Goal: Share content

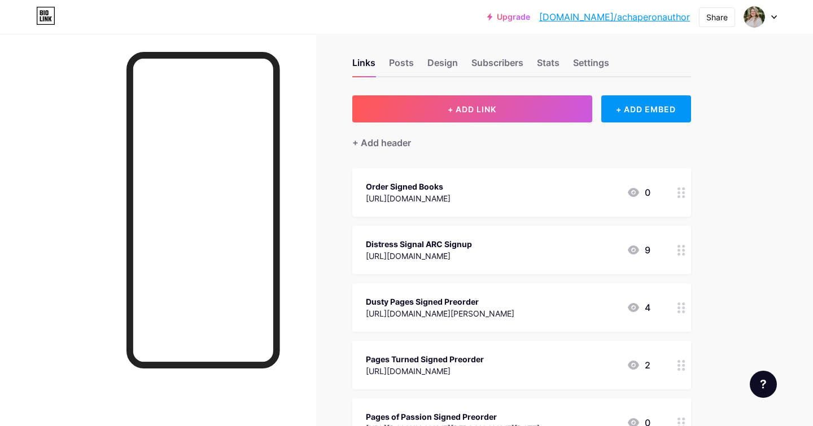
scroll to position [5, 0]
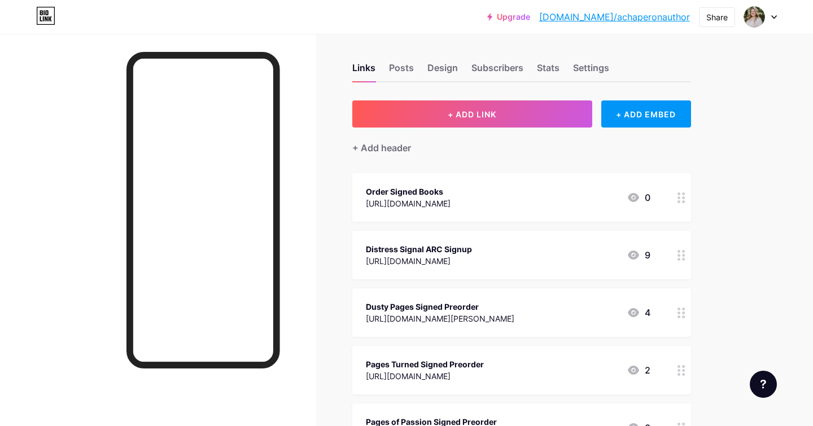
click at [678, 202] on circle at bounding box center [679, 201] width 3 height 3
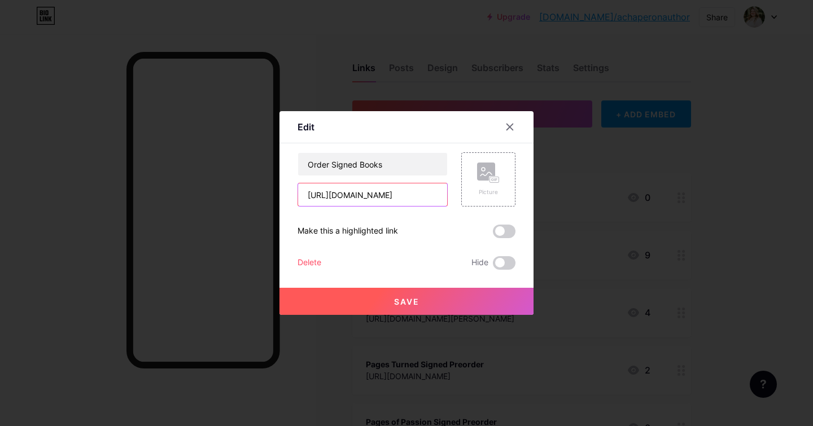
click at [397, 196] on input "[URL][DOMAIN_NAME]" at bounding box center [372, 194] width 149 height 23
click at [507, 124] on icon at bounding box center [510, 127] width 6 height 6
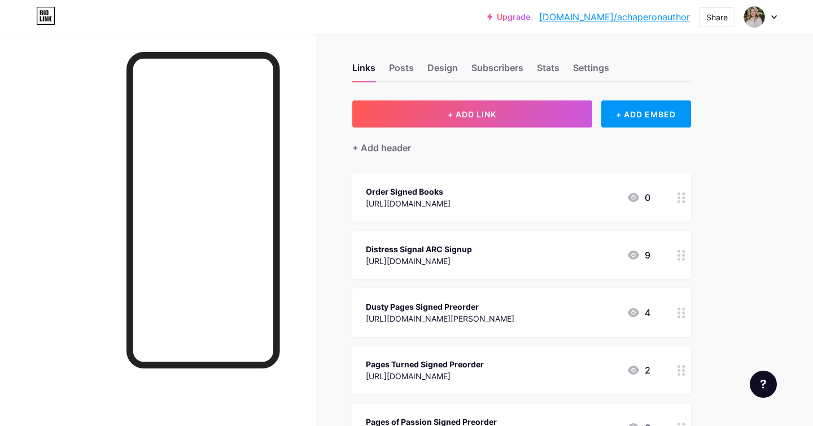
click at [472, 255] on div "[URL][DOMAIN_NAME]" at bounding box center [419, 261] width 106 height 12
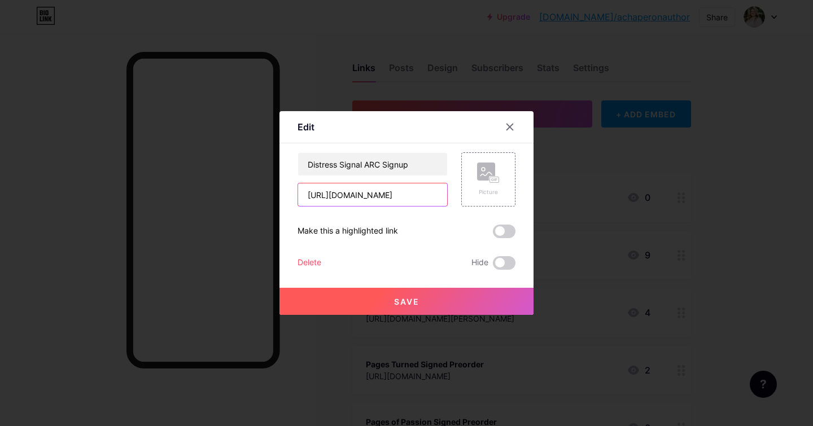
click at [414, 198] on input "[URL][DOMAIN_NAME]" at bounding box center [372, 194] width 149 height 23
click at [692, 191] on div at bounding box center [406, 213] width 813 height 426
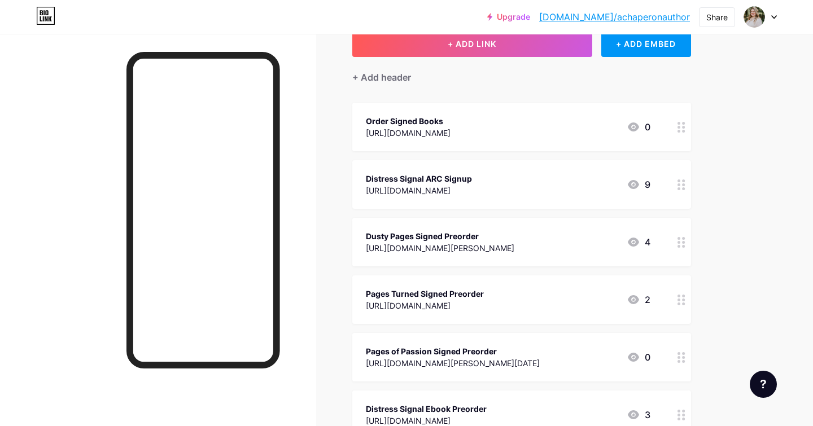
scroll to position [82, 0]
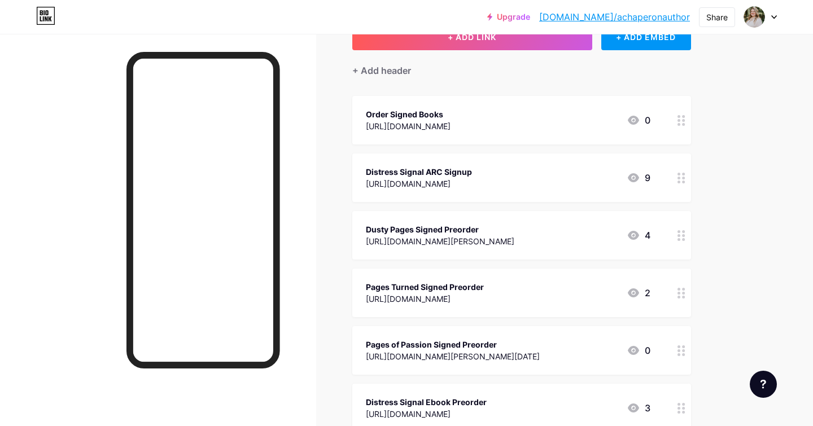
click at [514, 238] on div "[URL][DOMAIN_NAME][PERSON_NAME]" at bounding box center [440, 241] width 148 height 12
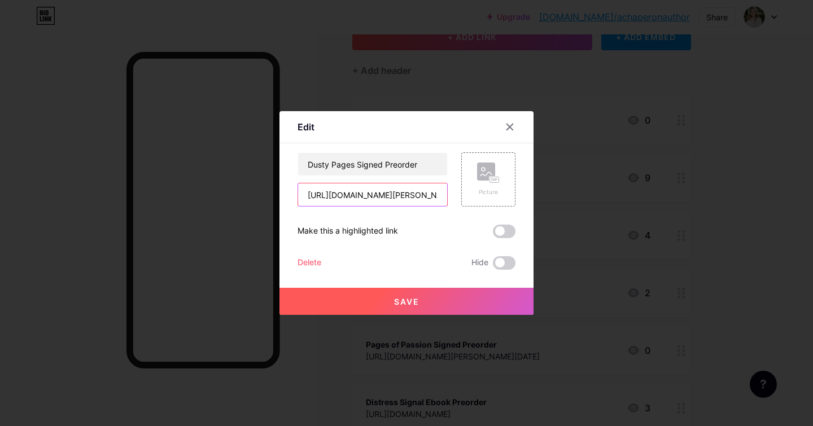
click at [404, 194] on input "[URL][DOMAIN_NAME][PERSON_NAME]" at bounding box center [372, 194] width 149 height 23
click at [659, 180] on div at bounding box center [406, 213] width 813 height 426
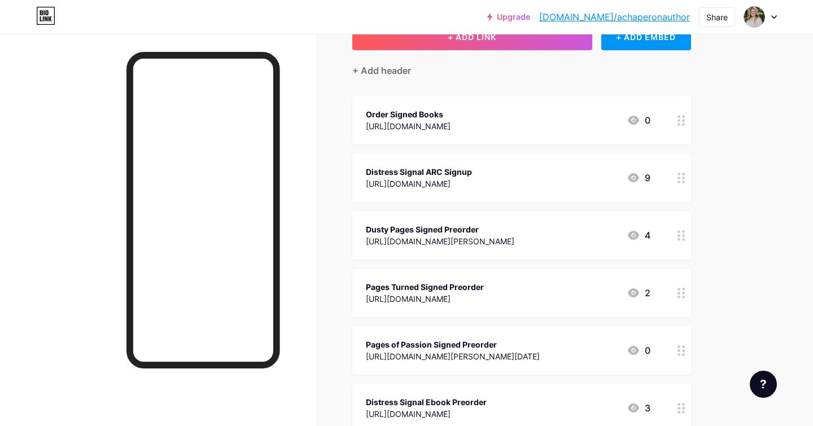
click at [484, 301] on div "[URL][DOMAIN_NAME]" at bounding box center [425, 299] width 118 height 12
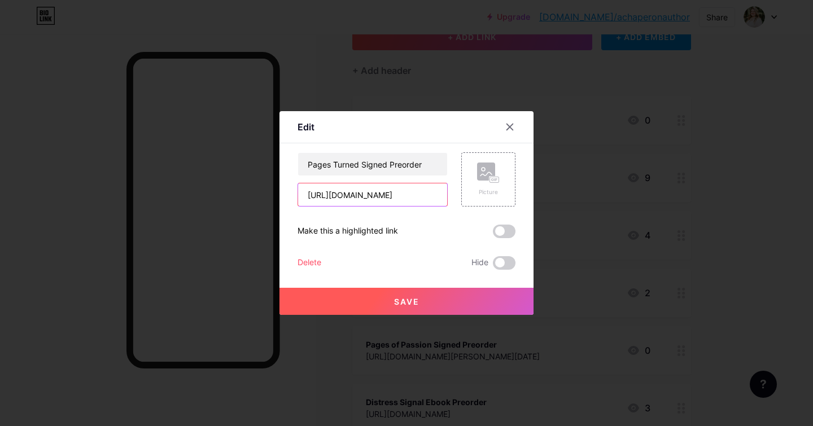
click at [414, 196] on input "[URL][DOMAIN_NAME]" at bounding box center [372, 194] width 149 height 23
click at [515, 130] on div at bounding box center [510, 127] width 20 height 20
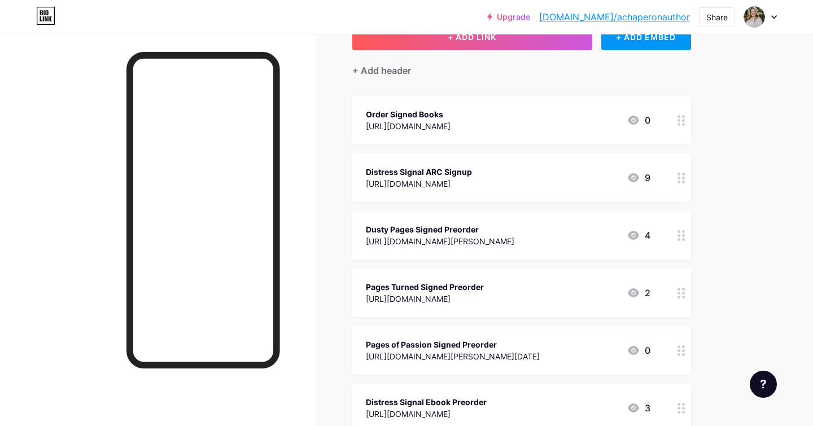
click at [540, 343] on div "Pages of Passion Signed Preorder" at bounding box center [453, 345] width 174 height 12
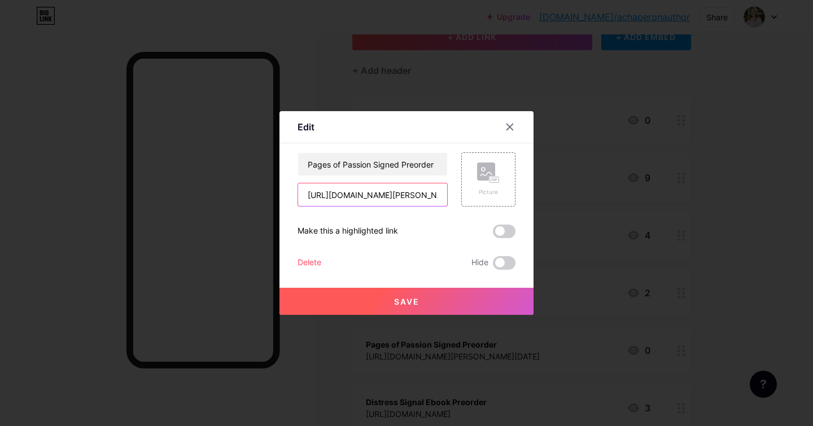
click at [401, 194] on input "[URL][DOMAIN_NAME][PERSON_NAME][DATE]" at bounding box center [372, 194] width 149 height 23
